Goal: Information Seeking & Learning: Learn about a topic

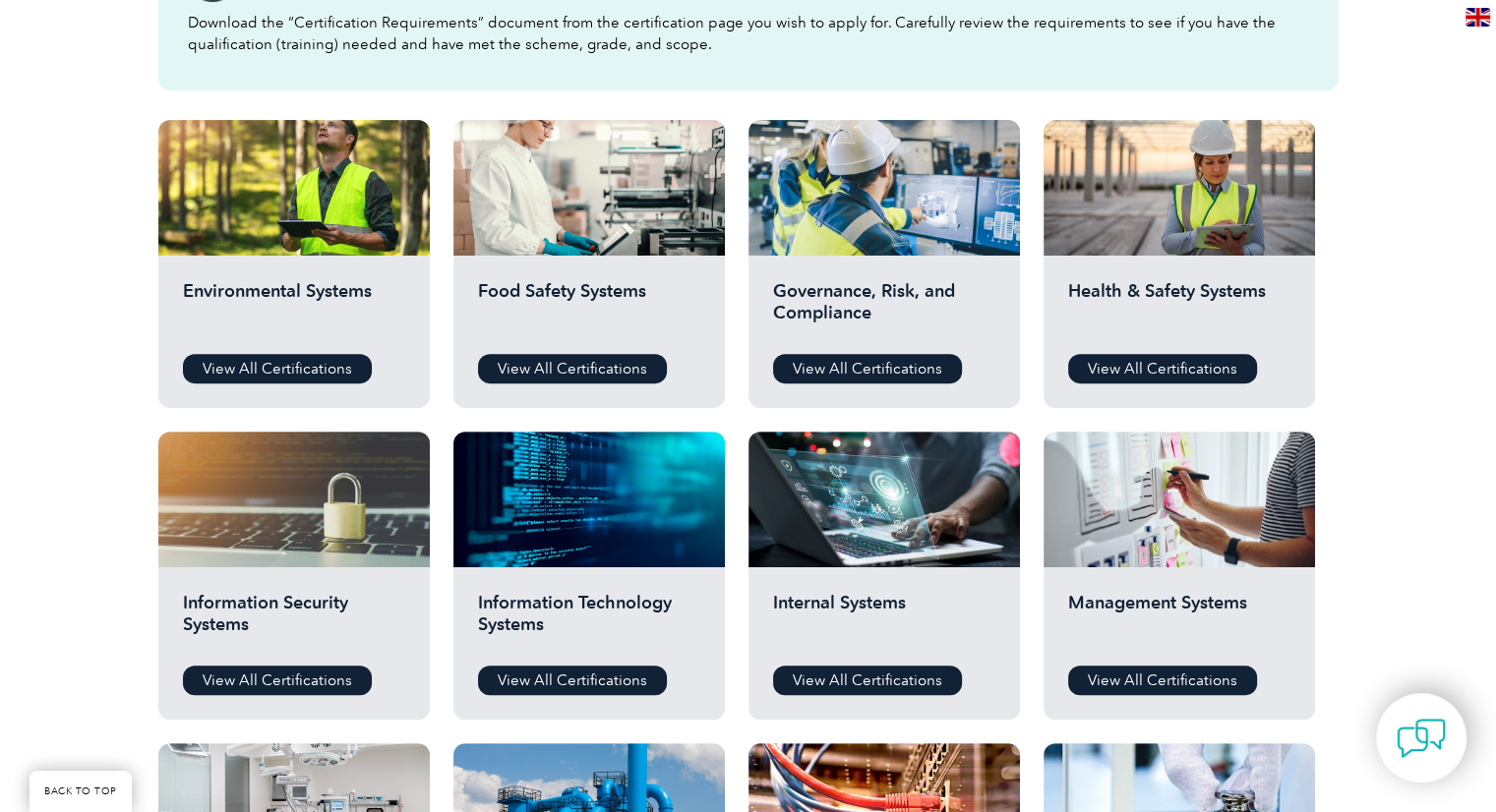
scroll to position [623, 0]
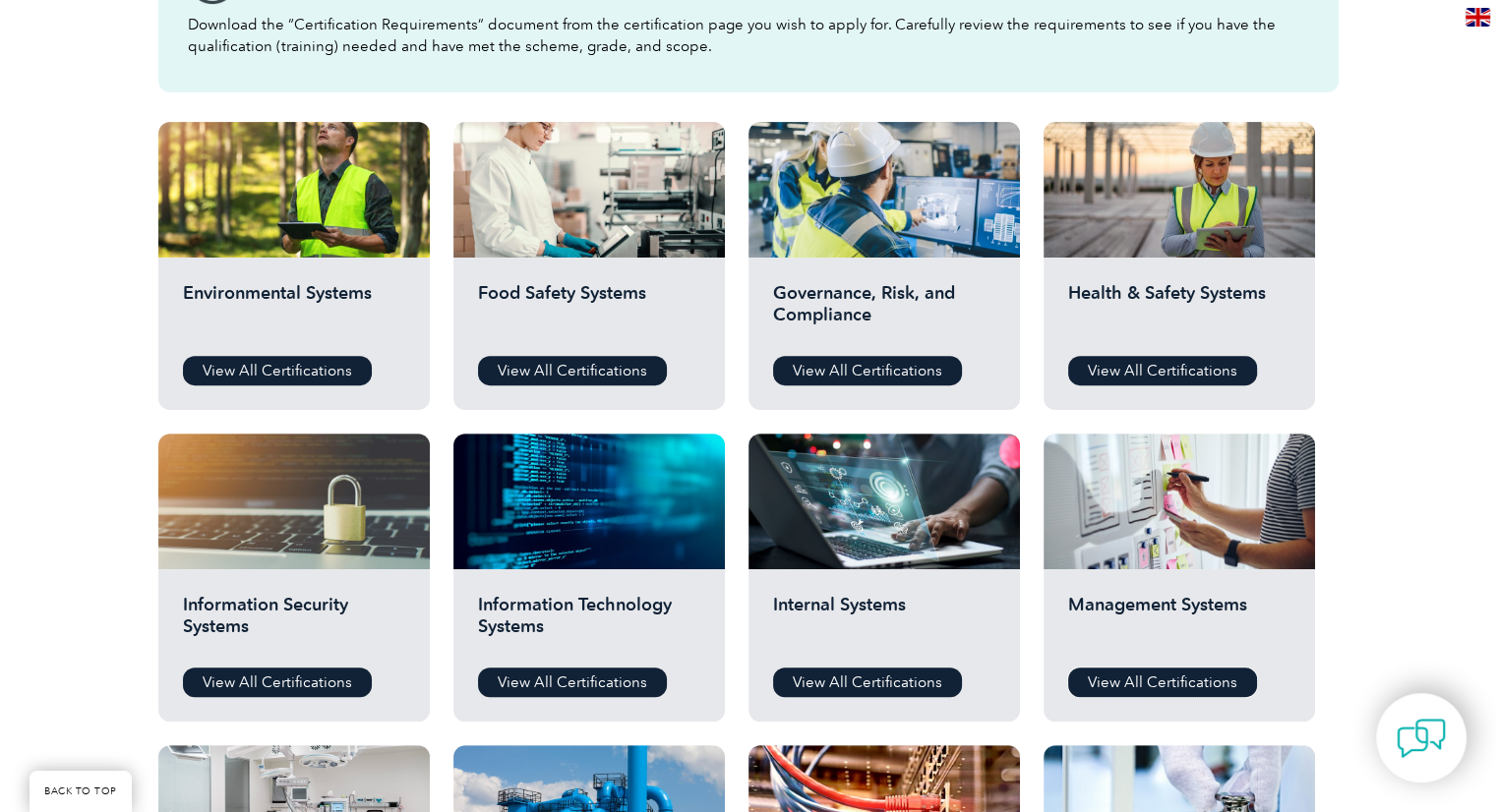
click at [1140, 679] on link "View All Certifications" at bounding box center [1162, 682] width 189 height 30
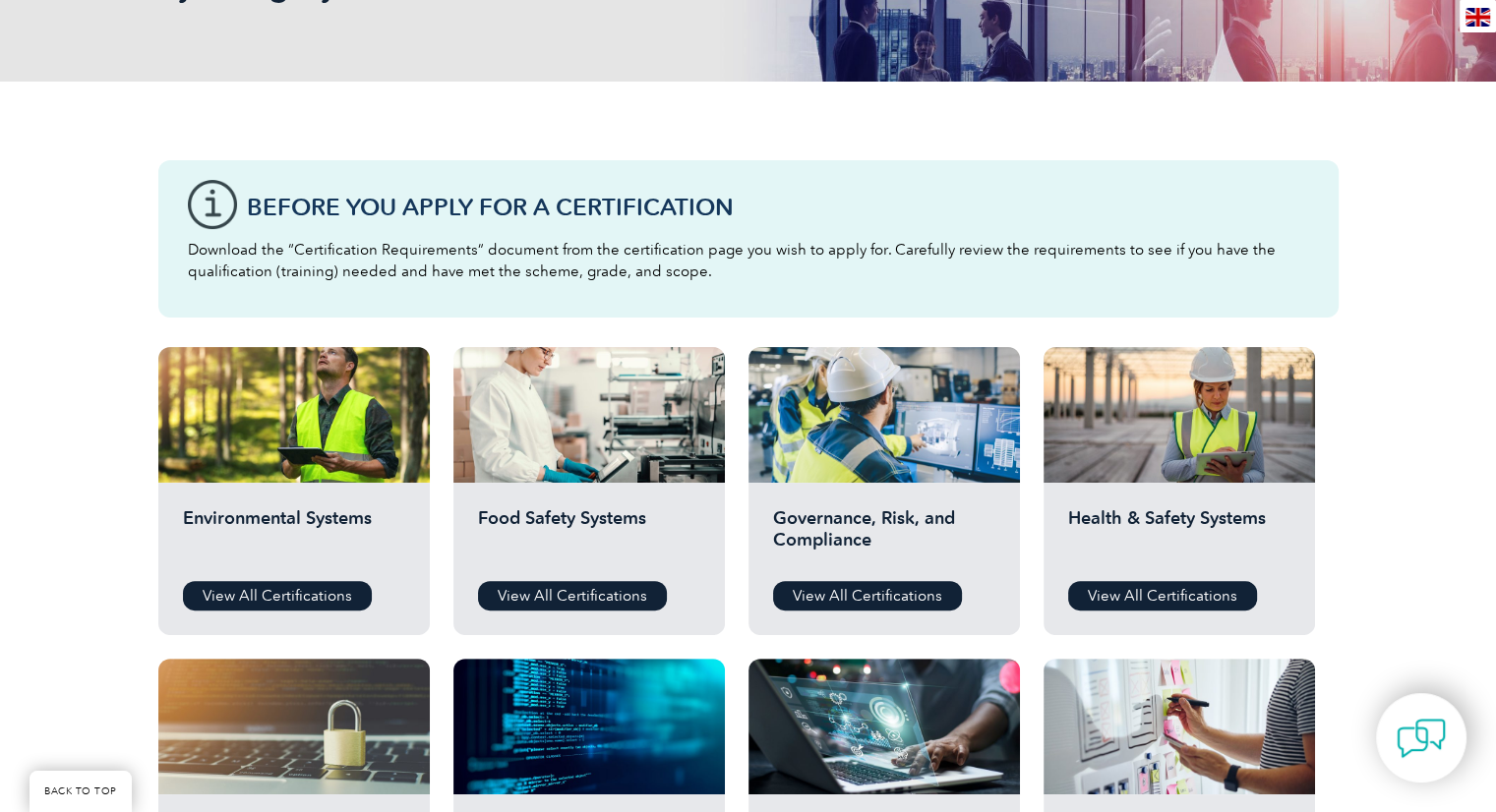
scroll to position [402, 0]
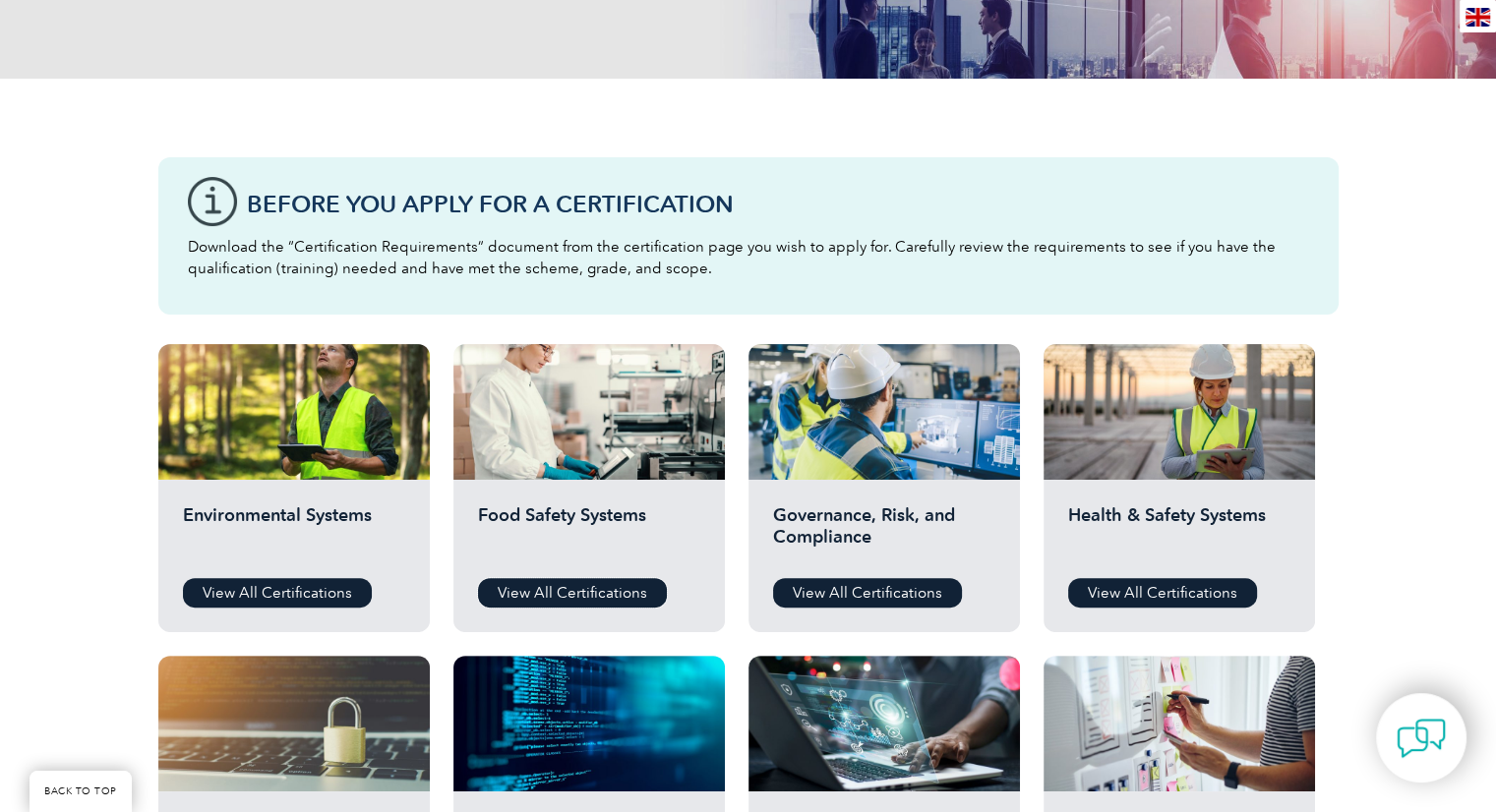
click at [598, 596] on link "View All Certifications" at bounding box center [572, 593] width 189 height 30
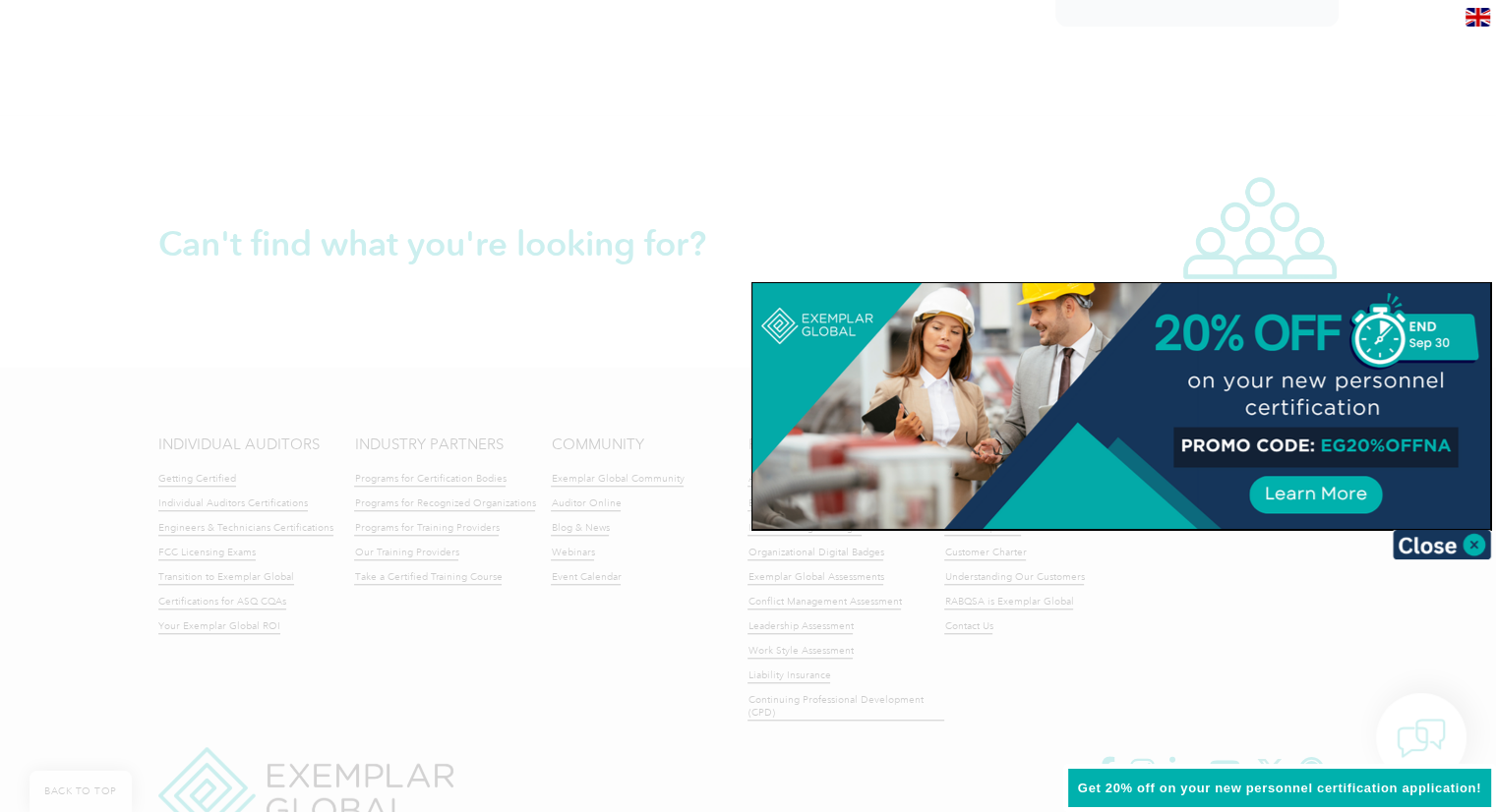
scroll to position [1668, 0]
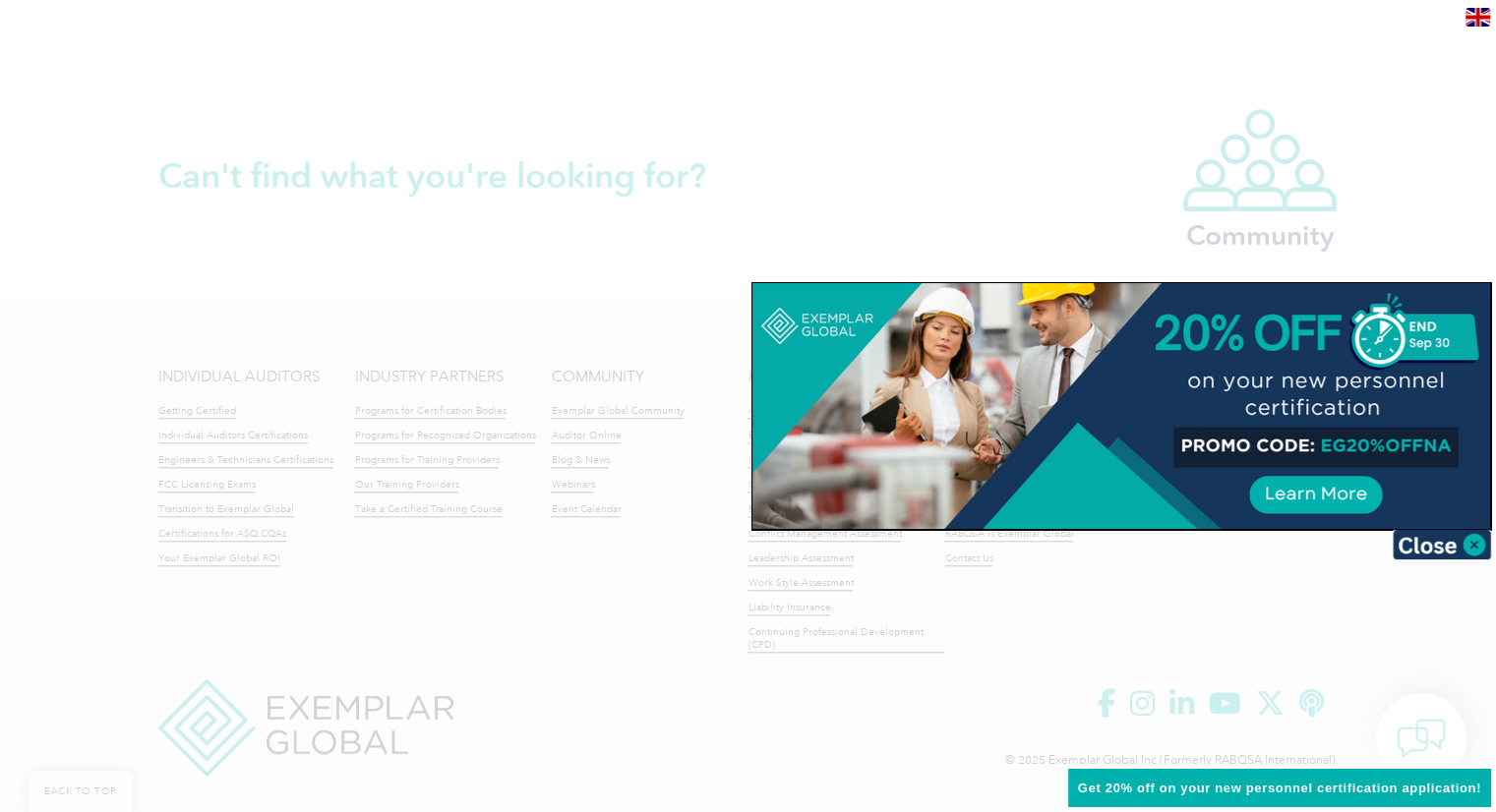
click at [1456, 544] on img at bounding box center [1442, 545] width 98 height 30
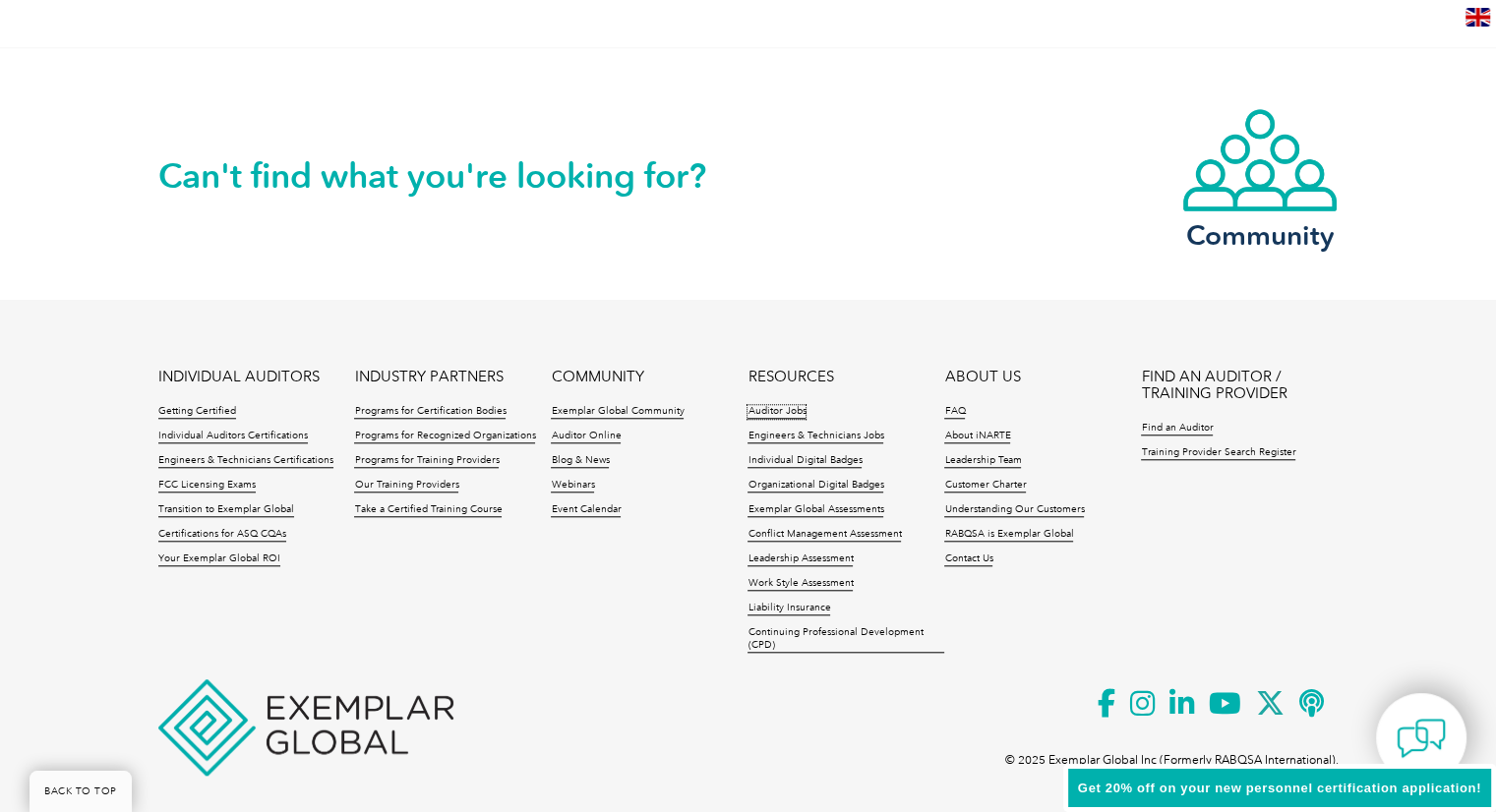
click at [790, 406] on link "Auditor Jobs" at bounding box center [776, 412] width 58 height 14
